Goal: Task Accomplishment & Management: Complete application form

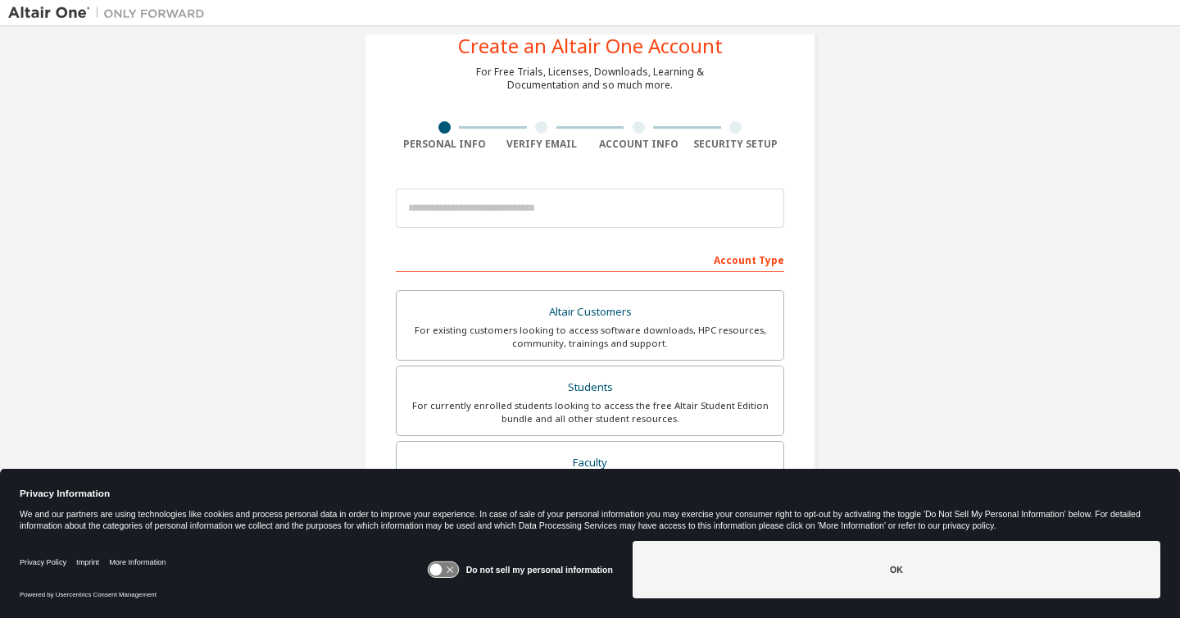
scroll to position [60, 0]
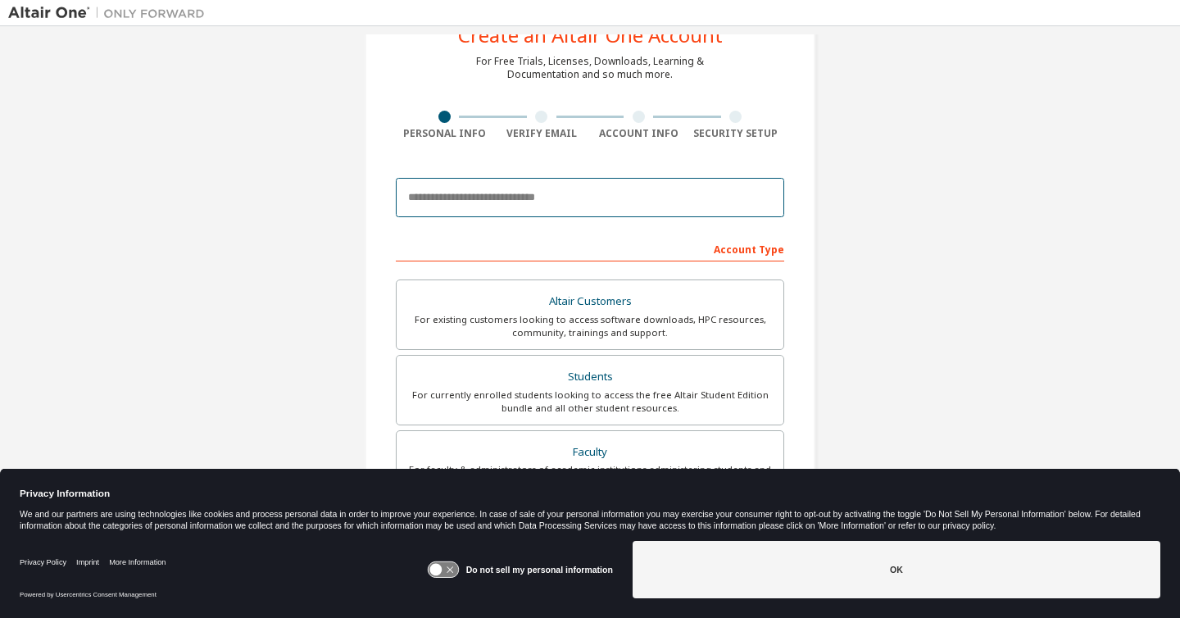
click at [497, 186] on input "email" at bounding box center [590, 197] width 388 height 39
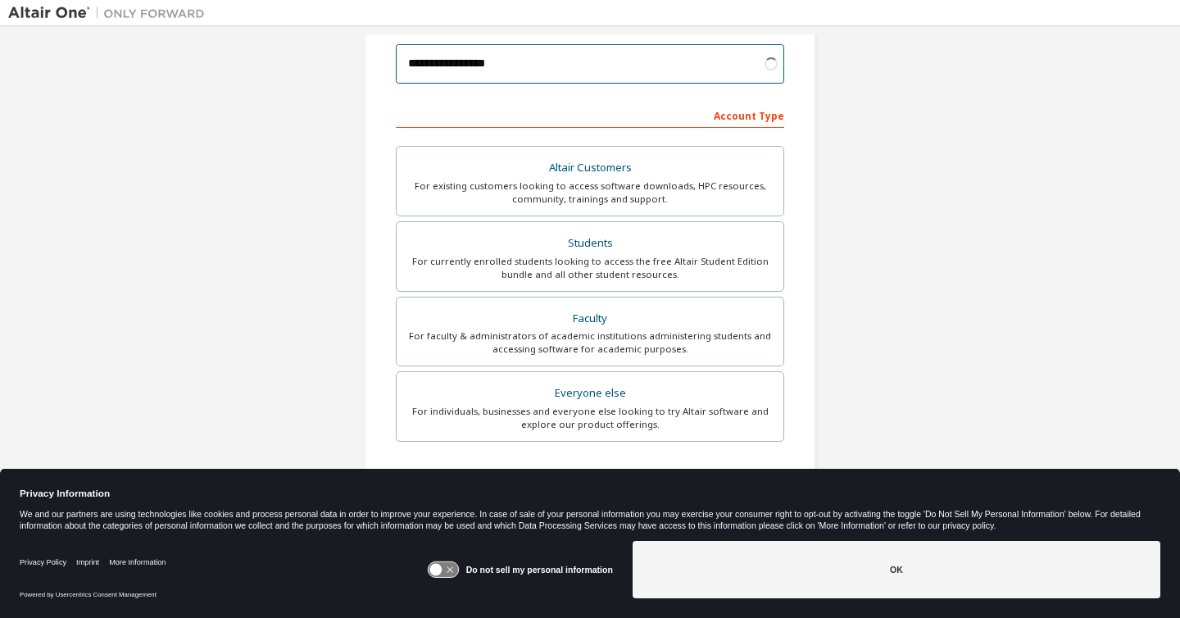
scroll to position [289, 0]
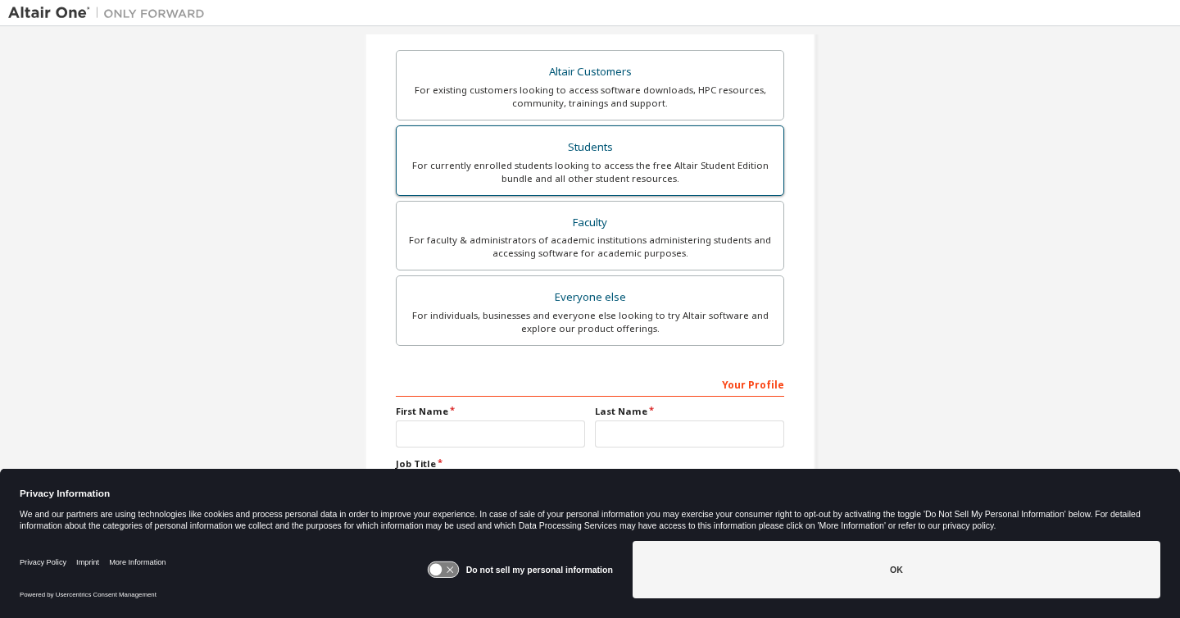
type input "**********"
click at [573, 151] on div "Students" at bounding box center [589, 147] width 367 height 23
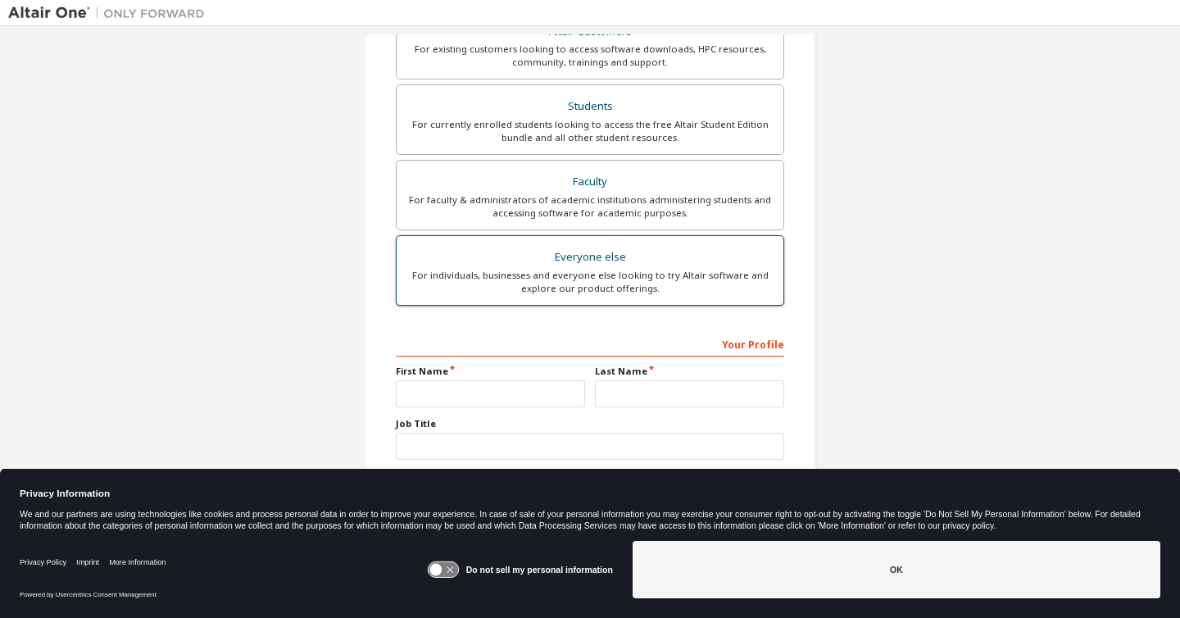
scroll to position [383, 0]
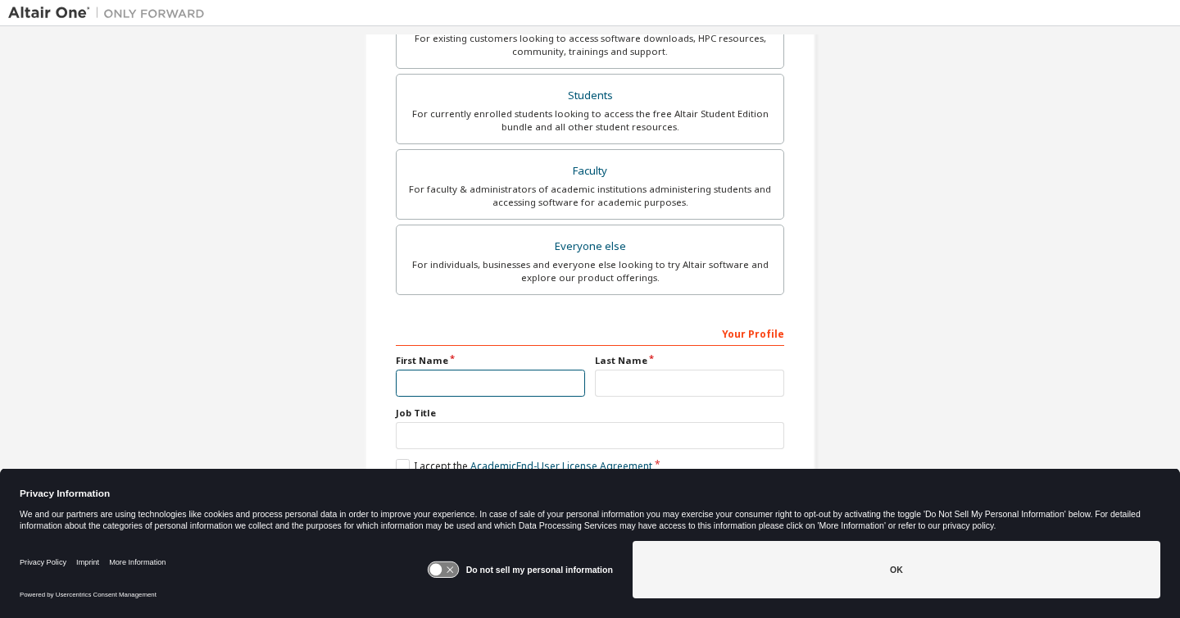
click at [515, 379] on input "text" at bounding box center [490, 383] width 189 height 27
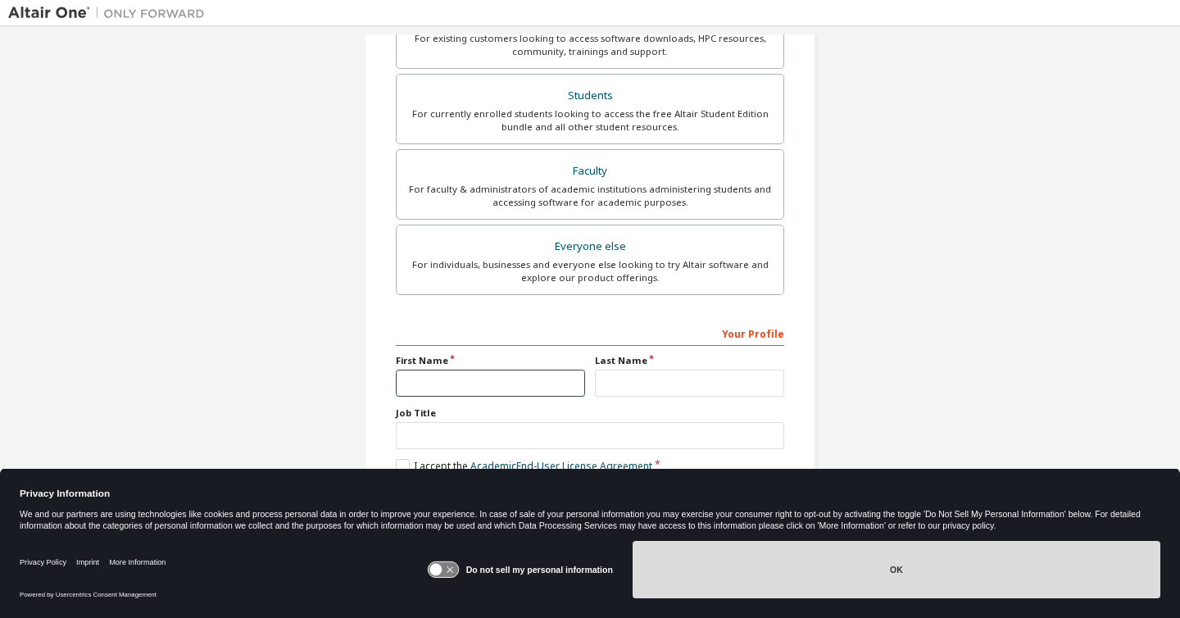
scroll to position [340, 0]
click at [928, 584] on button "OK" at bounding box center [897, 569] width 528 height 57
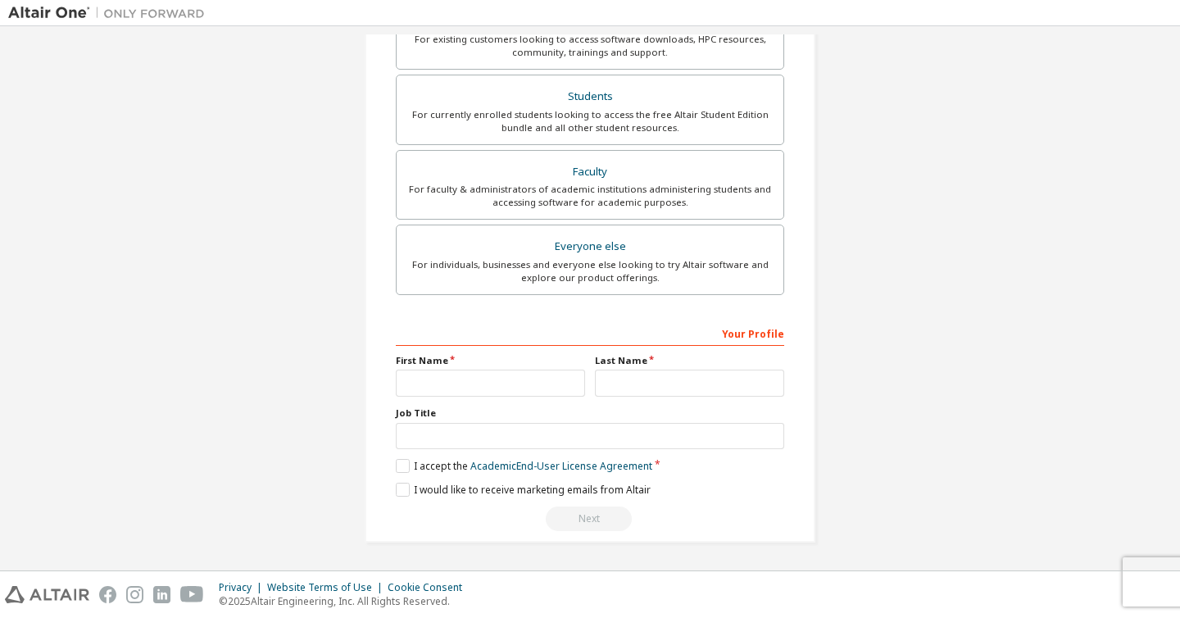
click at [458, 397] on div "Your Profile First Name Last Name Job Title Please provide State/Province to he…" at bounding box center [590, 426] width 388 height 212
click at [458, 396] on input "text" at bounding box center [490, 383] width 189 height 27
type input "****"
click at [644, 375] on input "text" at bounding box center [689, 383] width 189 height 27
type input "*******"
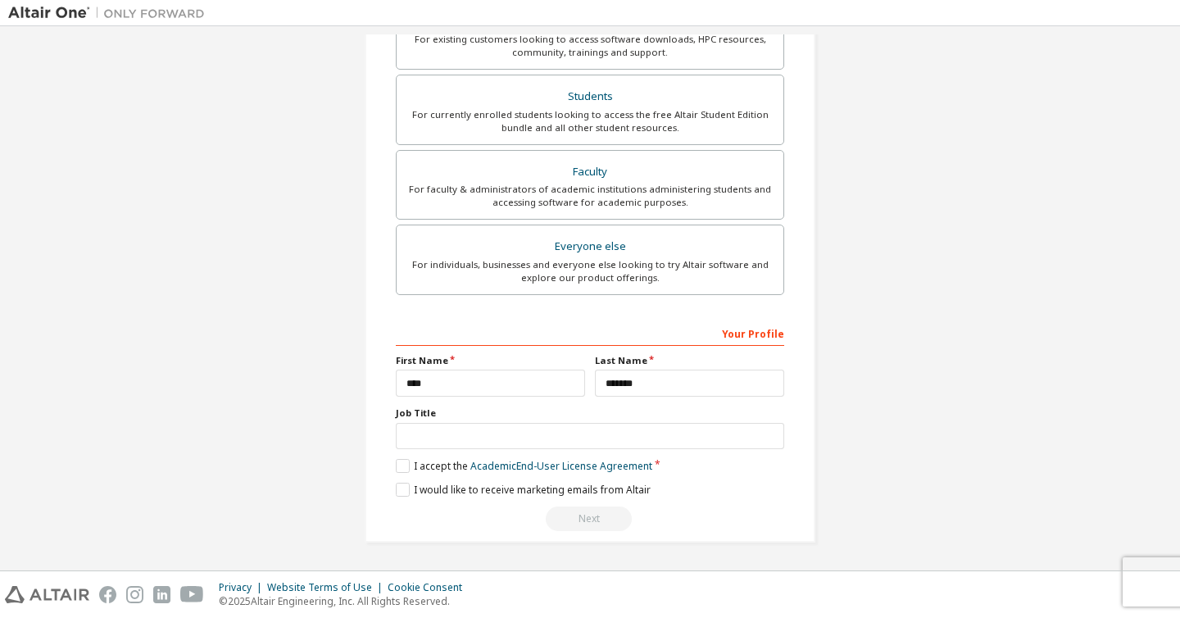
click at [396, 474] on div "Your Profile First Name **** Last Name ******* Job Title Please provide State/P…" at bounding box center [590, 426] width 388 height 212
click at [405, 469] on label "I accept the Academic End-User License Agreement" at bounding box center [524, 466] width 256 height 14
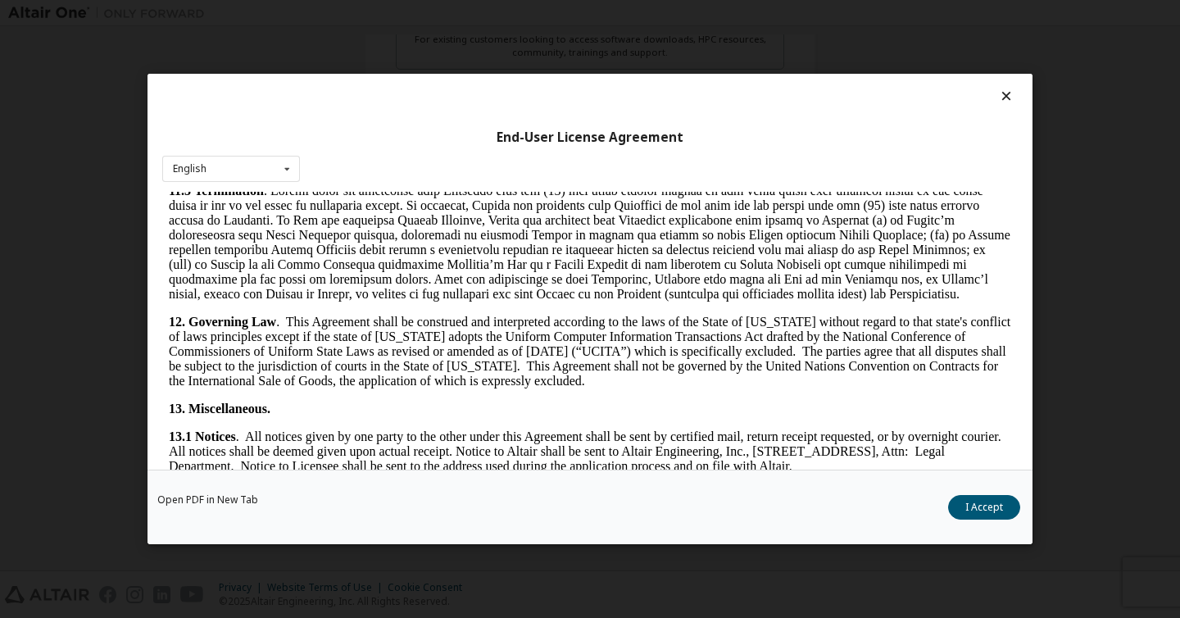
scroll to position [2711, 0]
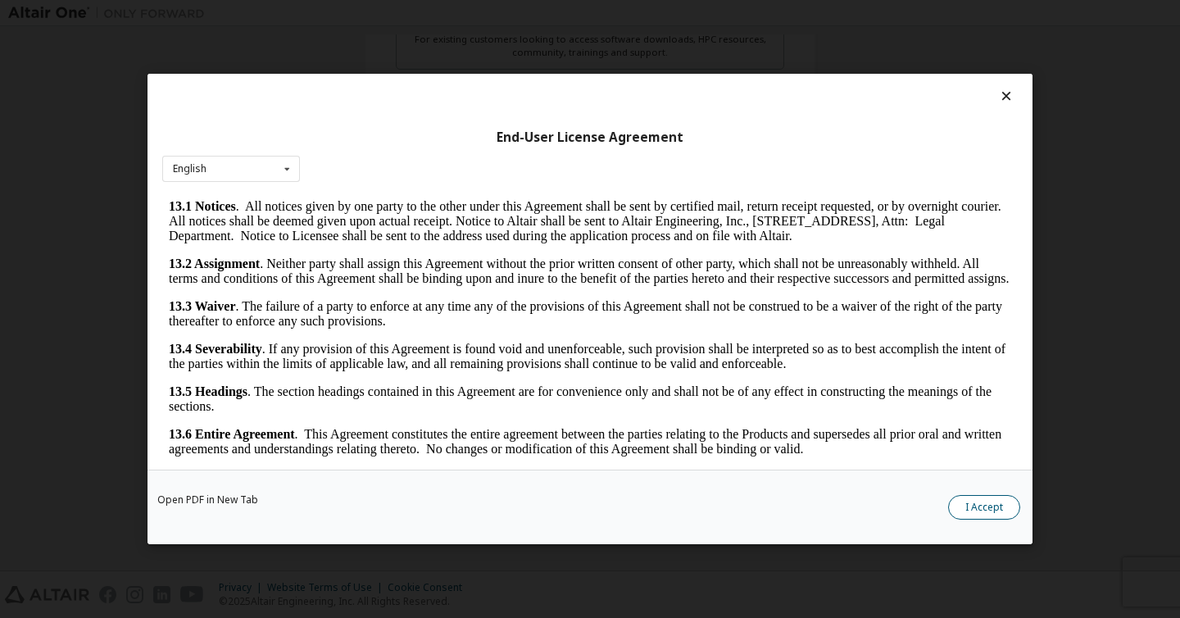
click at [992, 507] on button "I Accept" at bounding box center [984, 507] width 72 height 25
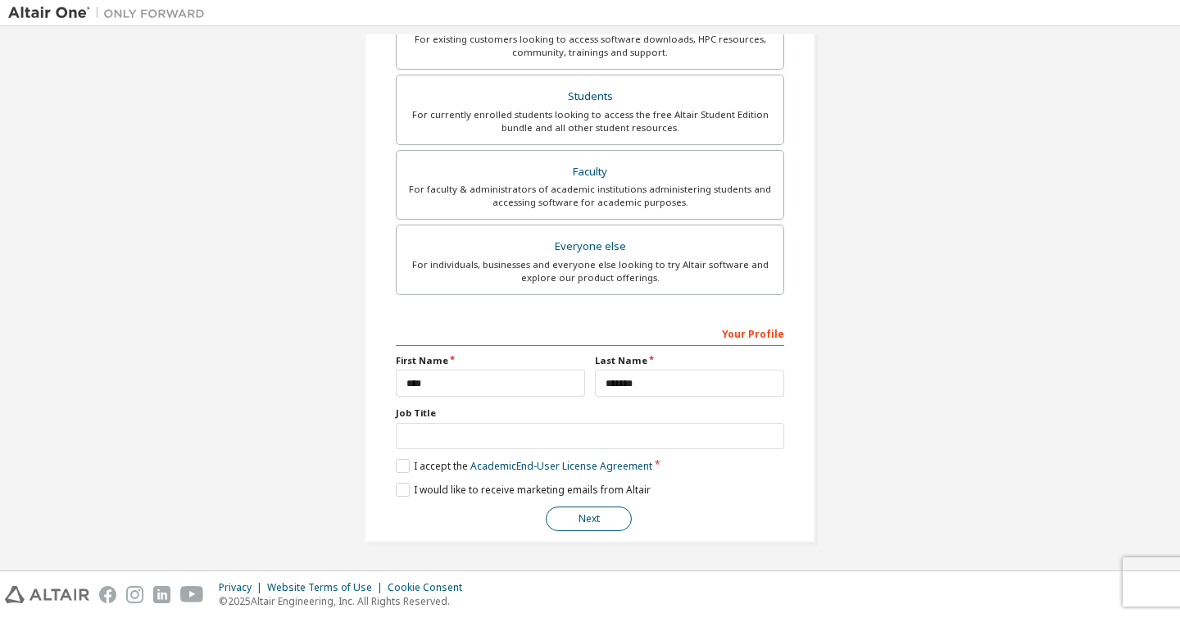
click at [601, 518] on button "Next" at bounding box center [589, 518] width 86 height 25
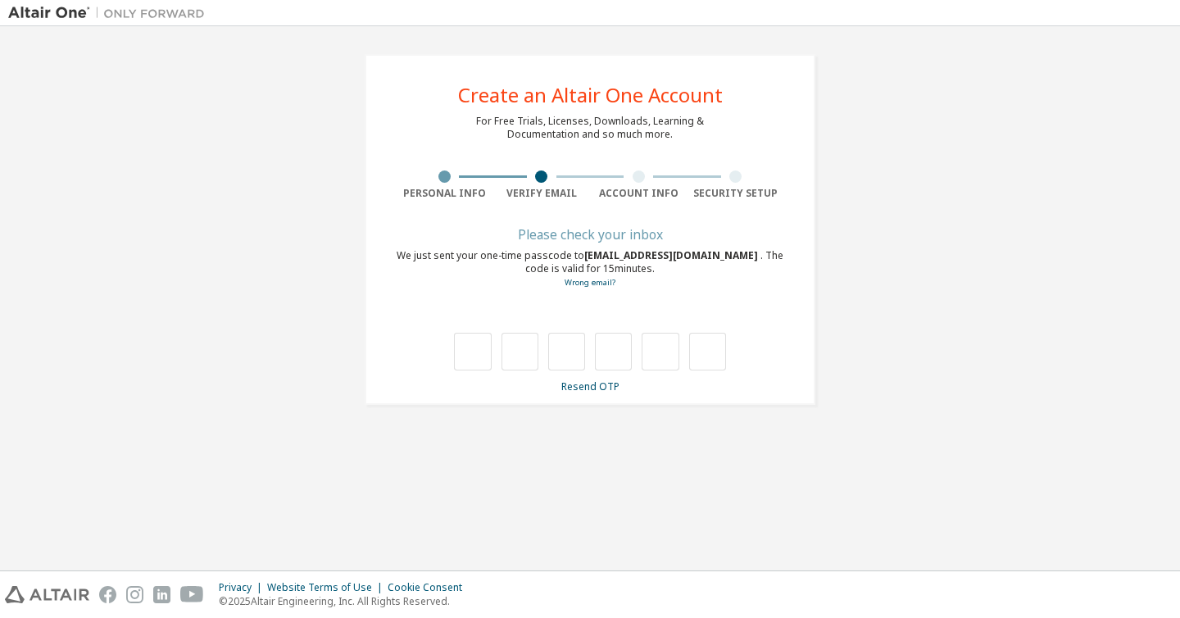
scroll to position [0, 0]
type input "*"
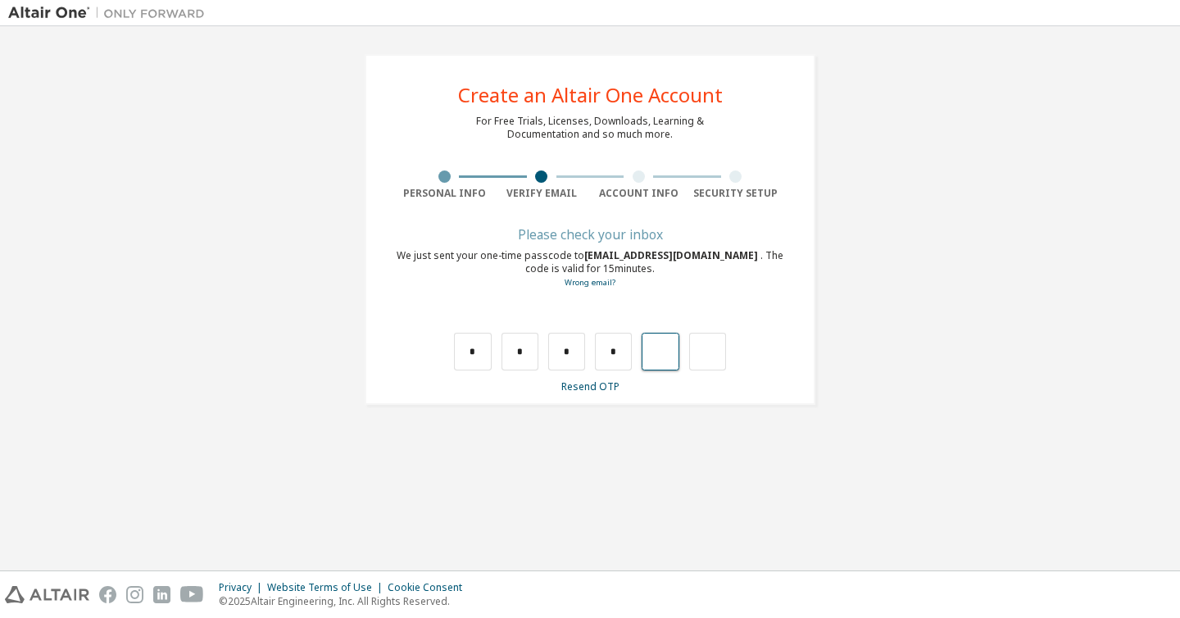
type input "*"
